Goal: Check status: Check status

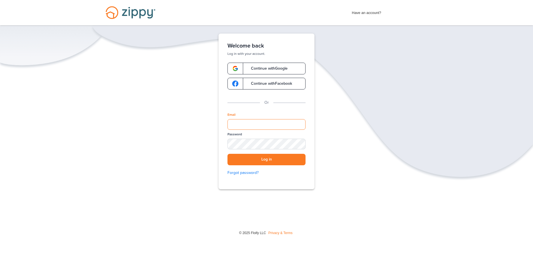
click at [241, 125] on input "Email" at bounding box center [266, 124] width 78 height 11
type input "**********"
click at [268, 162] on button "Log in" at bounding box center [266, 159] width 78 height 11
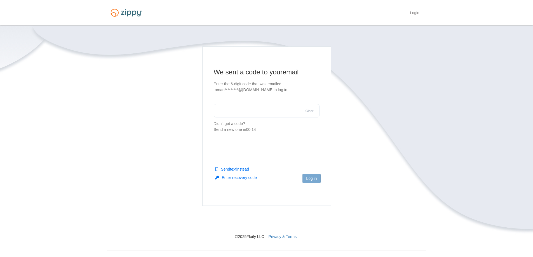
click at [219, 108] on input "text" at bounding box center [267, 110] width 106 height 13
paste input "******"
type input "******"
click at [314, 176] on button "Log in" at bounding box center [311, 179] width 18 height 10
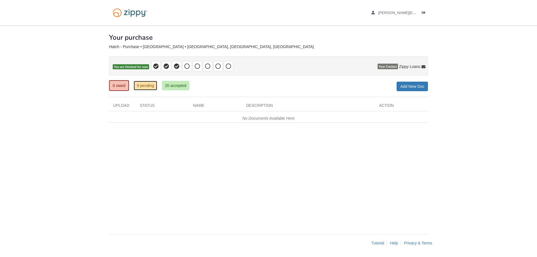
click at [152, 86] on link "9 pending" at bounding box center [145, 86] width 23 height 10
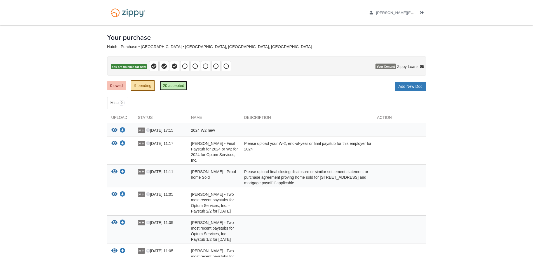
click at [174, 85] on link "20 accepted" at bounding box center [173, 86] width 27 height 10
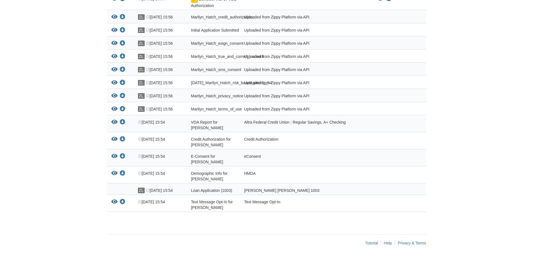
scroll to position [228, 0]
click at [114, 155] on icon "View E-Consent for Marilyn Hatch" at bounding box center [114, 156] width 6 height 6
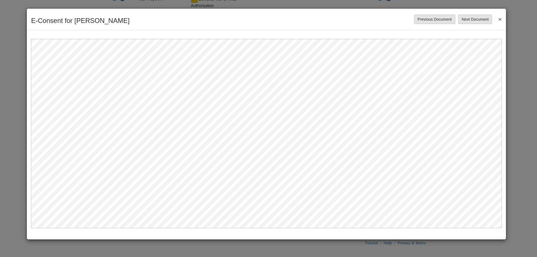
click at [500, 20] on button "×" at bounding box center [498, 19] width 6 height 10
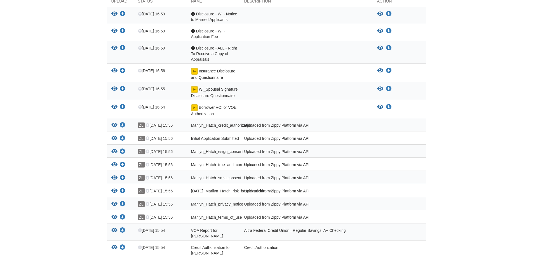
scroll to position [61, 0]
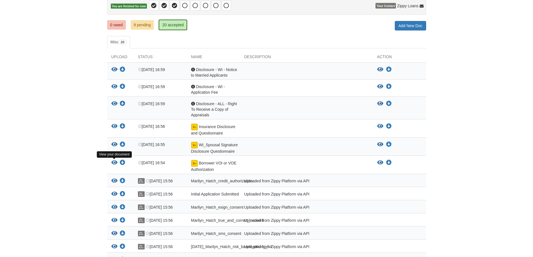
click at [115, 162] on icon "View Borrower VOI or VOE Authorization" at bounding box center [114, 163] width 6 height 6
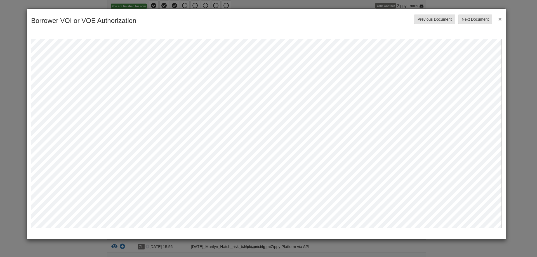
click at [501, 18] on button "×" at bounding box center [498, 19] width 6 height 10
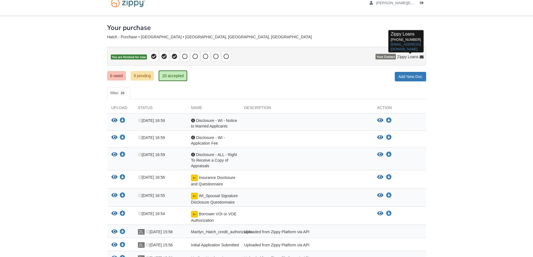
scroll to position [5, 0]
